Goal: Task Accomplishment & Management: Use online tool/utility

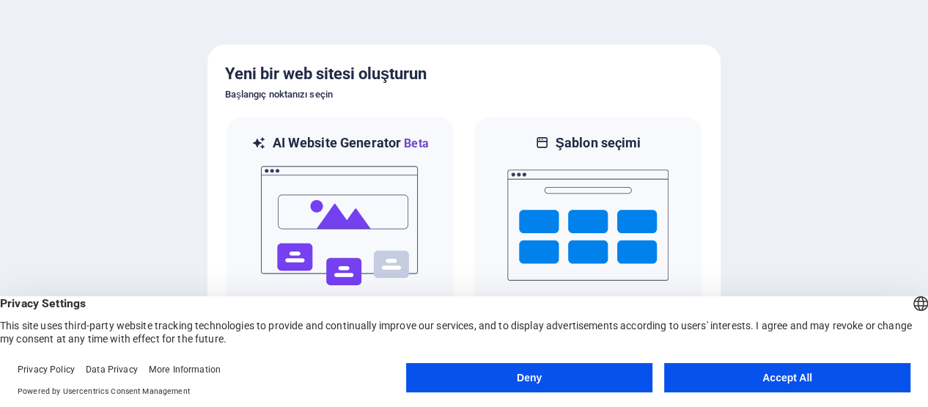
click at [815, 376] on button "Accept All" at bounding box center [787, 377] width 246 height 29
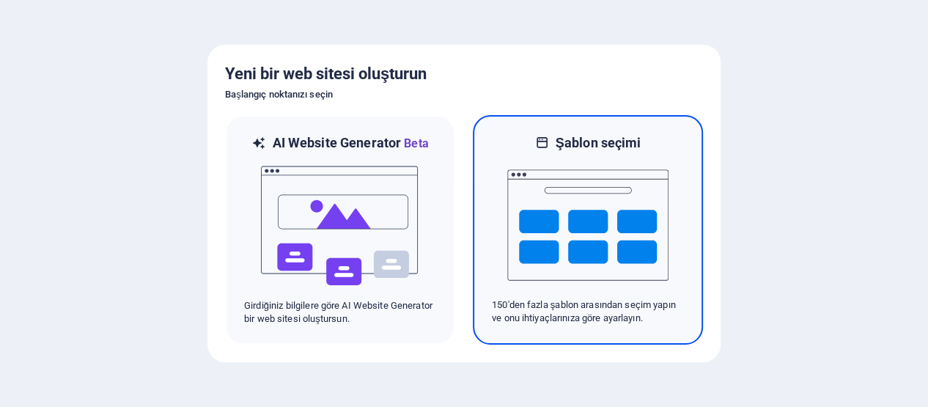
click at [596, 199] on img at bounding box center [587, 225] width 161 height 147
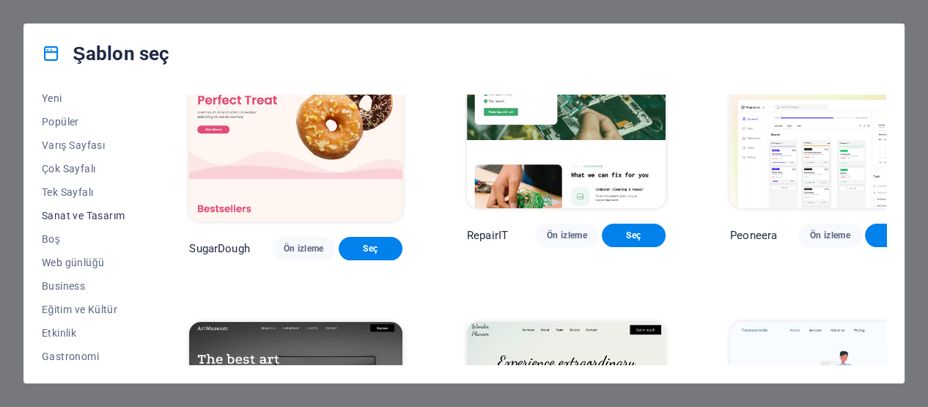
scroll to position [73, 0]
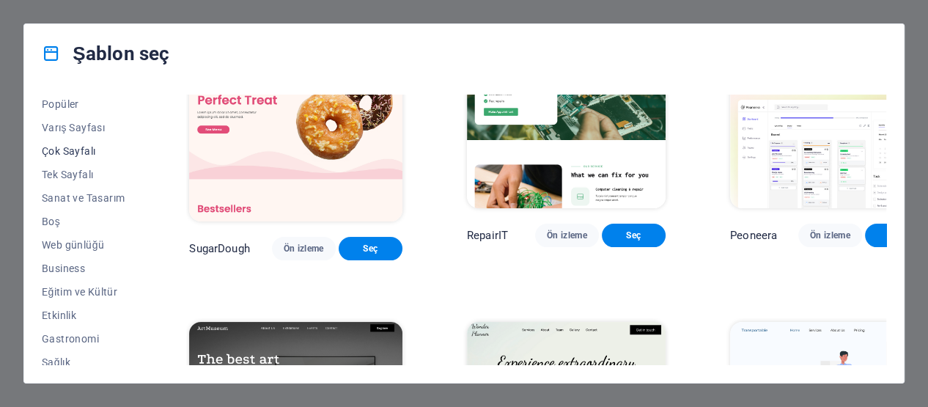
click at [89, 149] on span "Çok Sayfalı" at bounding box center [83, 151] width 83 height 12
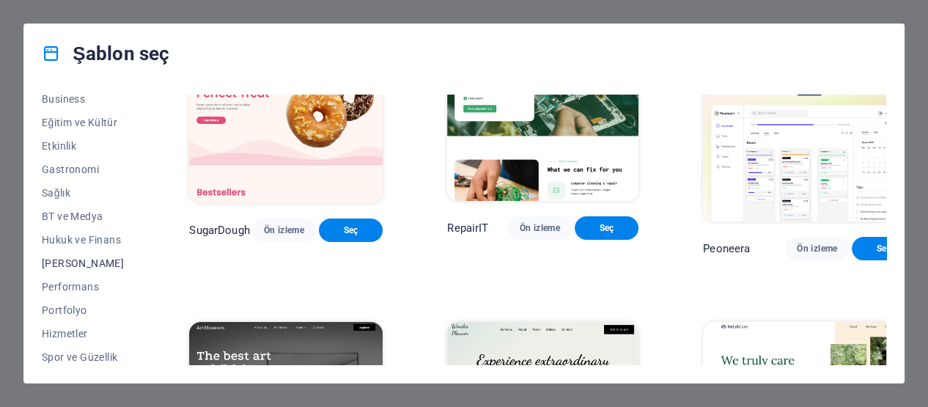
scroll to position [220, 0]
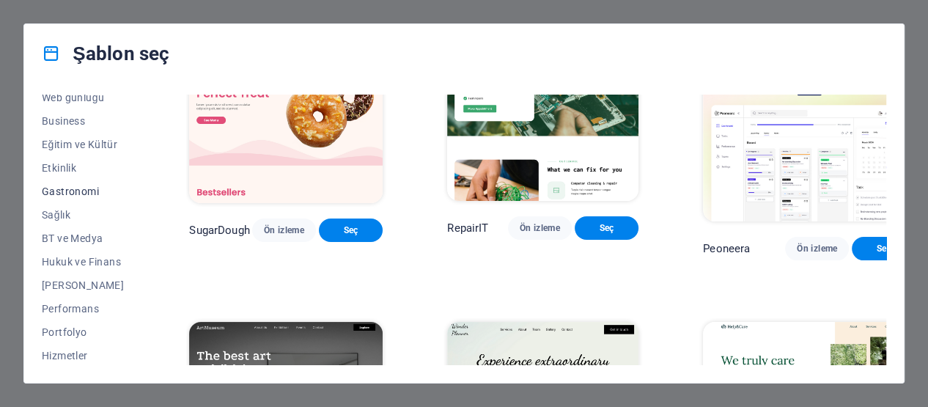
click at [103, 193] on span "Gastronomi" at bounding box center [83, 191] width 83 height 12
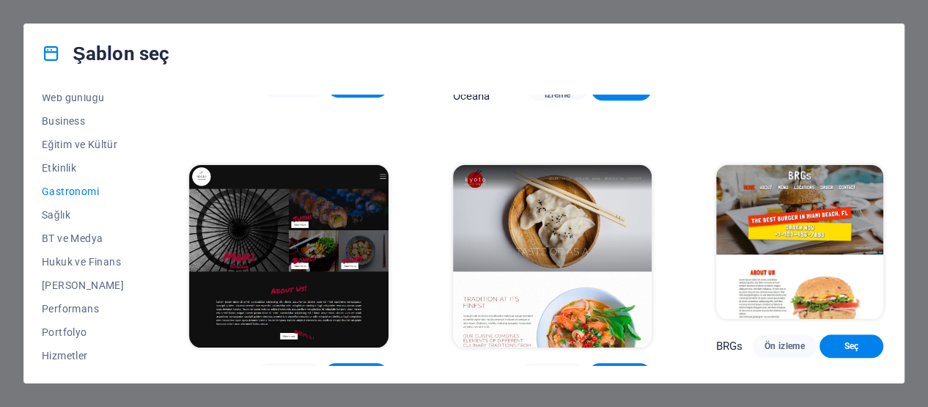
scroll to position [513, 0]
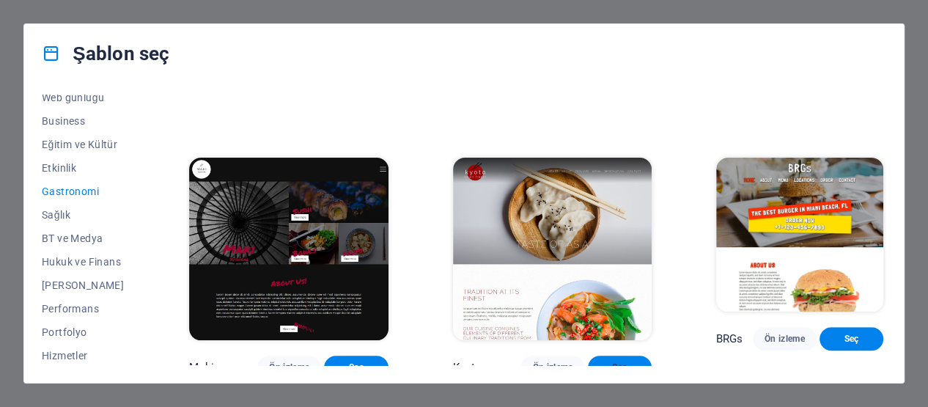
click at [600, 361] on span "Seç" at bounding box center [619, 367] width 40 height 12
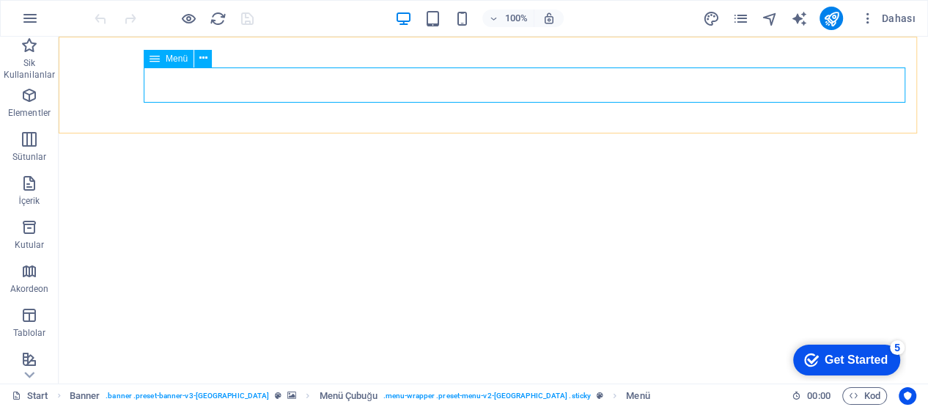
click at [175, 64] on div "Menü" at bounding box center [169, 59] width 50 height 18
click at [199, 56] on icon at bounding box center [203, 58] width 8 height 15
click at [873, 363] on div "Get Started" at bounding box center [855, 359] width 63 height 13
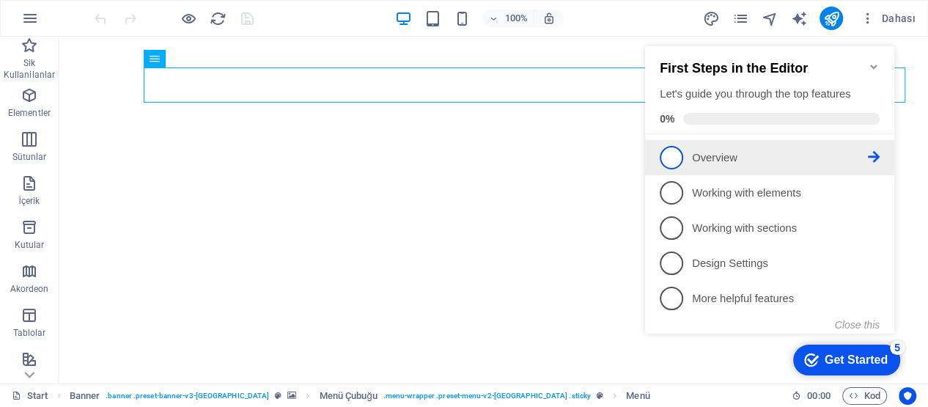
click at [707, 160] on p "Overview - incomplete" at bounding box center [780, 157] width 176 height 15
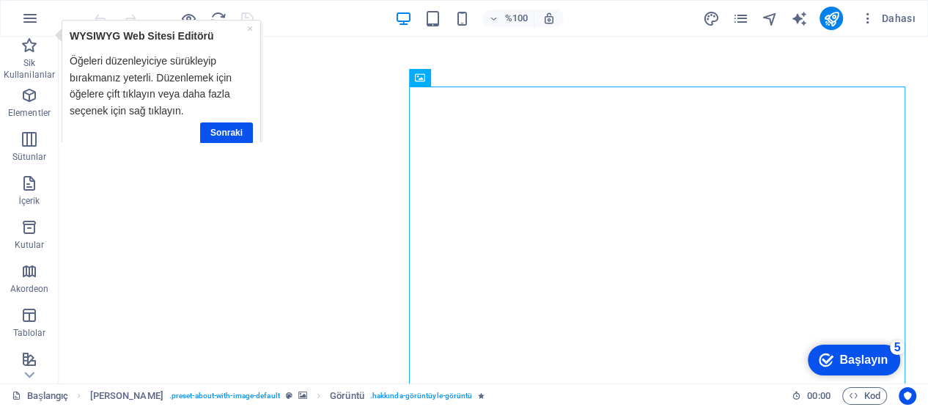
click at [880, 358] on font "Başlayın" at bounding box center [863, 359] width 48 height 12
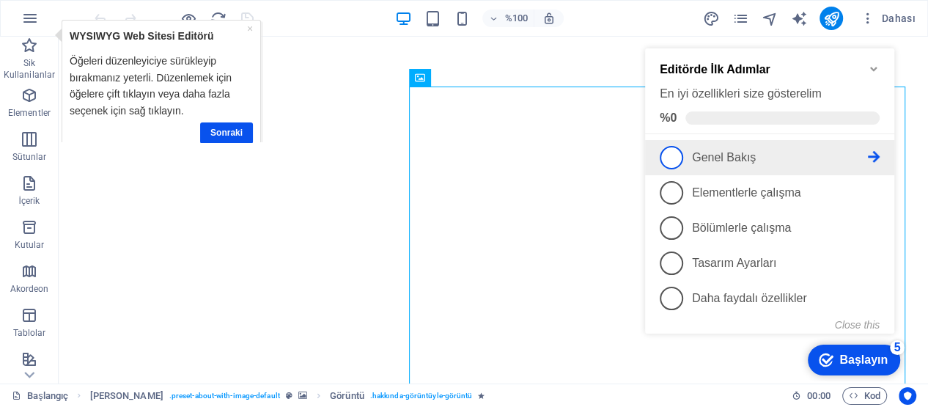
click at [704, 141] on li "1 Genel Bakış - eksik" at bounding box center [769, 157] width 249 height 35
